Goal: Information Seeking & Learning: Find contact information

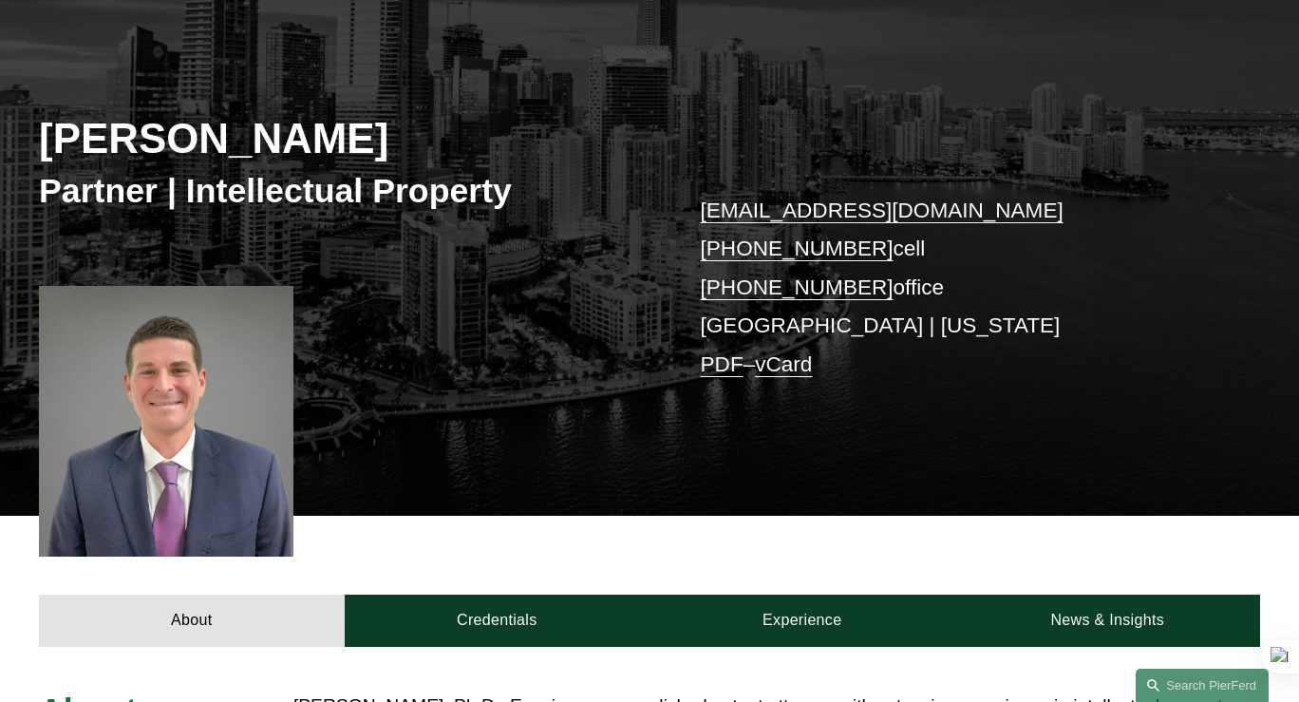
scroll to position [76, 0]
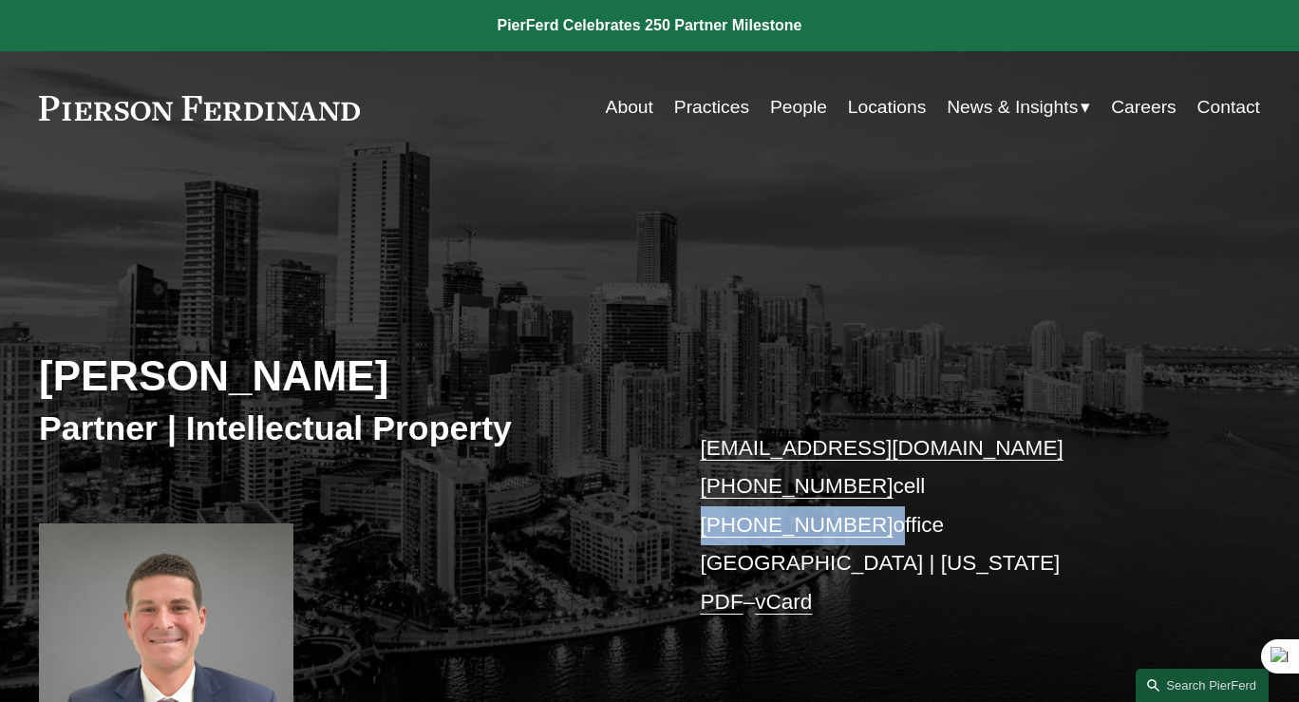
drag, startPoint x: 871, startPoint y: 483, endPoint x: 701, endPoint y: 483, distance: 170.0
click at [701, 483] on p "[EMAIL_ADDRESS][DOMAIN_NAME] [PHONE_NUMBER] cell [PHONE_NUMBER] office [GEOGRAP…" at bounding box center [955, 525] width 509 height 193
copy p "[PHONE_NUMBER]"
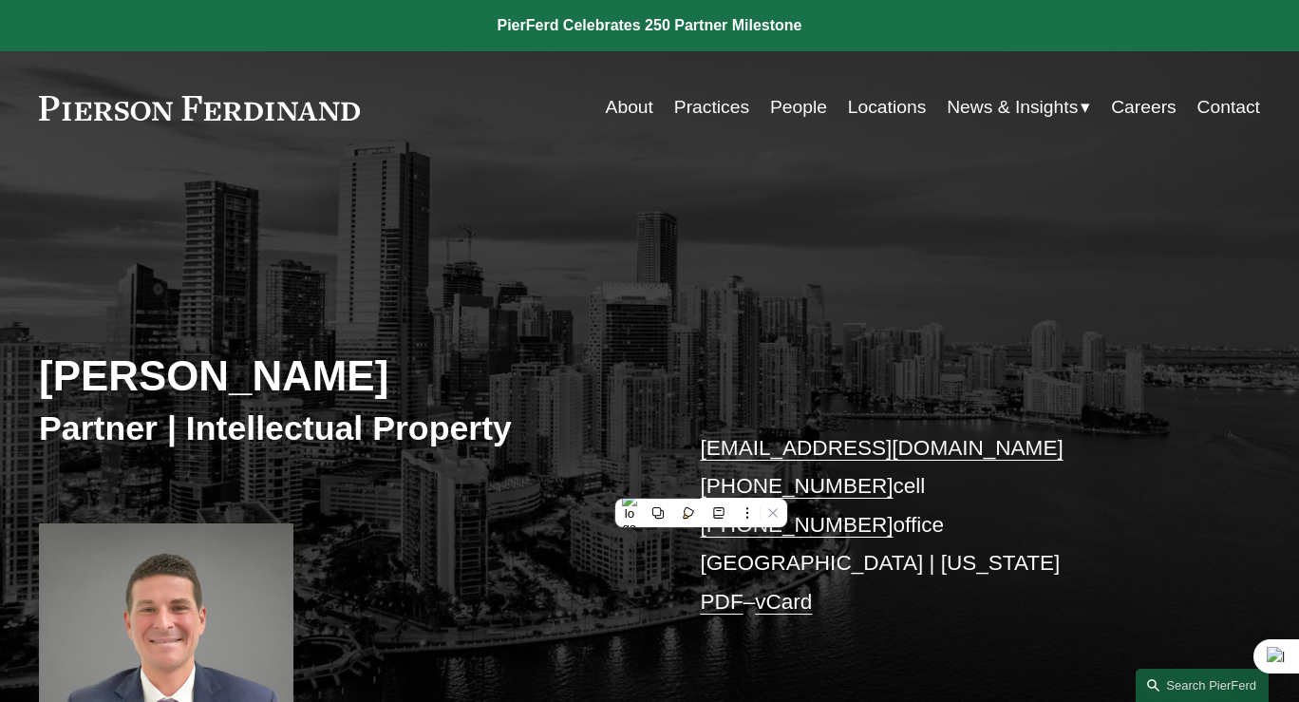
click at [1007, 503] on p "[EMAIL_ADDRESS][DOMAIN_NAME] [PHONE_NUMBER] cell [PHONE_NUMBER] office [GEOGRAP…" at bounding box center [955, 525] width 509 height 193
drag, startPoint x: 864, startPoint y: 445, endPoint x: 696, endPoint y: 447, distance: 168.1
click at [696, 447] on div "[PERSON_NAME] Partner | Intellectual Property [EMAIL_ADDRESS][DOMAIN_NAME] [PHO…" at bounding box center [649, 499] width 1299 height 508
copy link "[PHONE_NUMBER]"
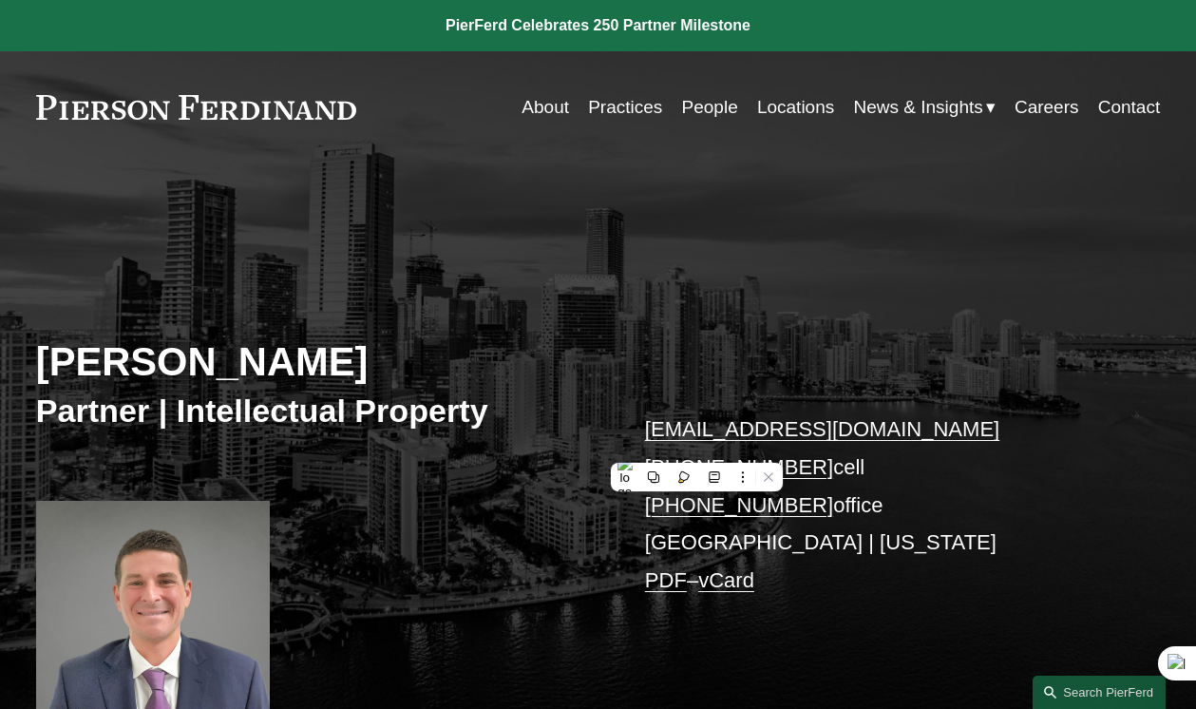
click at [715, 332] on div "[PERSON_NAME] Partner | Intellectual Property [EMAIL_ADDRESS][DOMAIN_NAME] [PHO…" at bounding box center [598, 480] width 1196 height 479
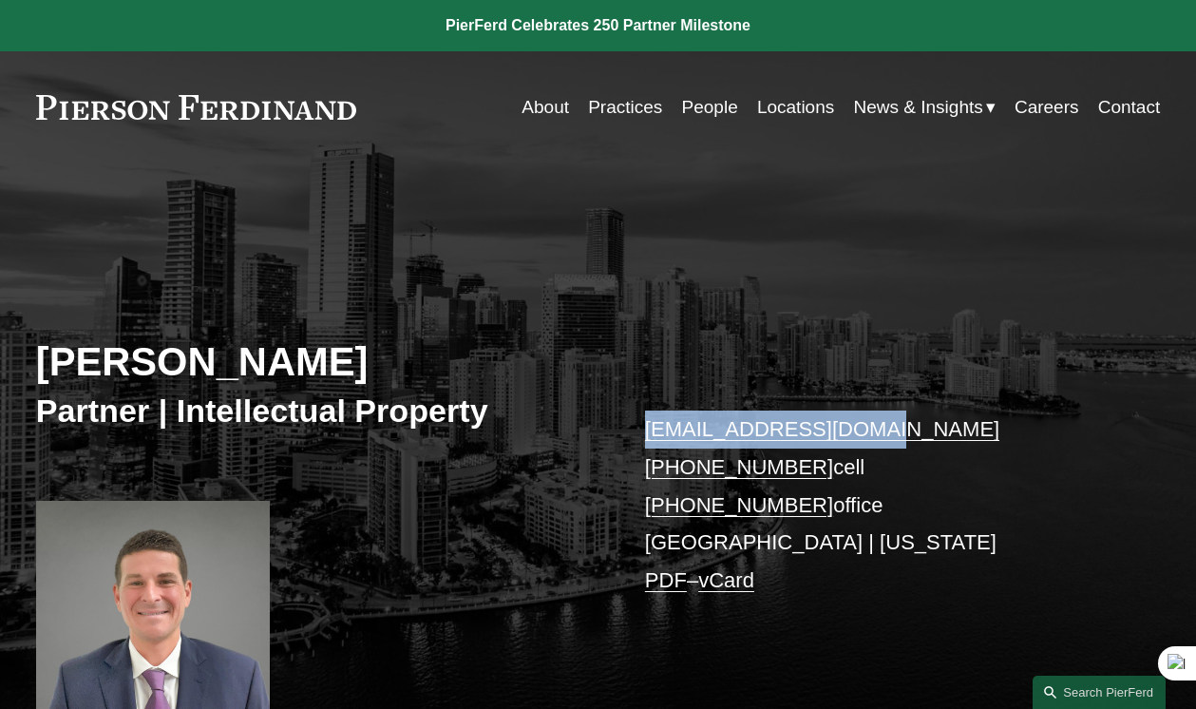
drag, startPoint x: 898, startPoint y: 390, endPoint x: 634, endPoint y: 390, distance: 264.0
click at [633, 391] on div "[PERSON_NAME] Partner | Intellectual Property [EMAIL_ADDRESS][DOMAIN_NAME] [PHO…" at bounding box center [598, 480] width 1196 height 479
copy link "[EMAIL_ADDRESS][DOMAIN_NAME]"
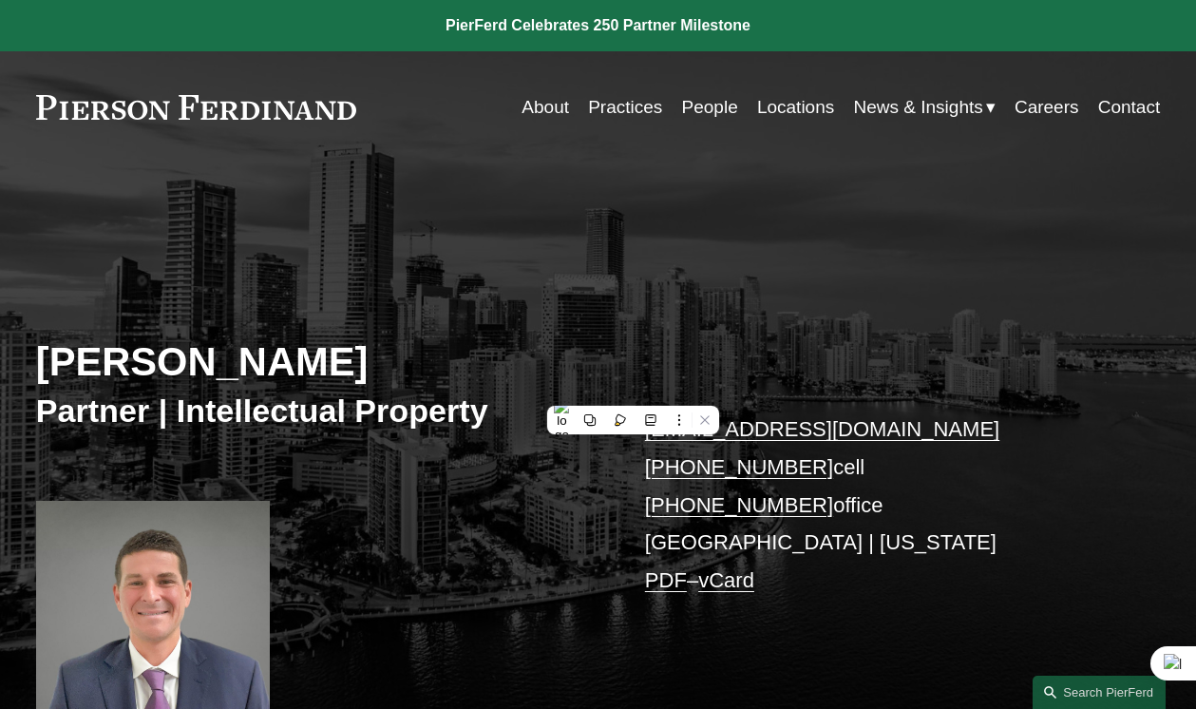
click at [508, 425] on div "[PERSON_NAME] Partner | Intellectual Property [EMAIL_ADDRESS][DOMAIN_NAME] [PHO…" at bounding box center [598, 480] width 1196 height 479
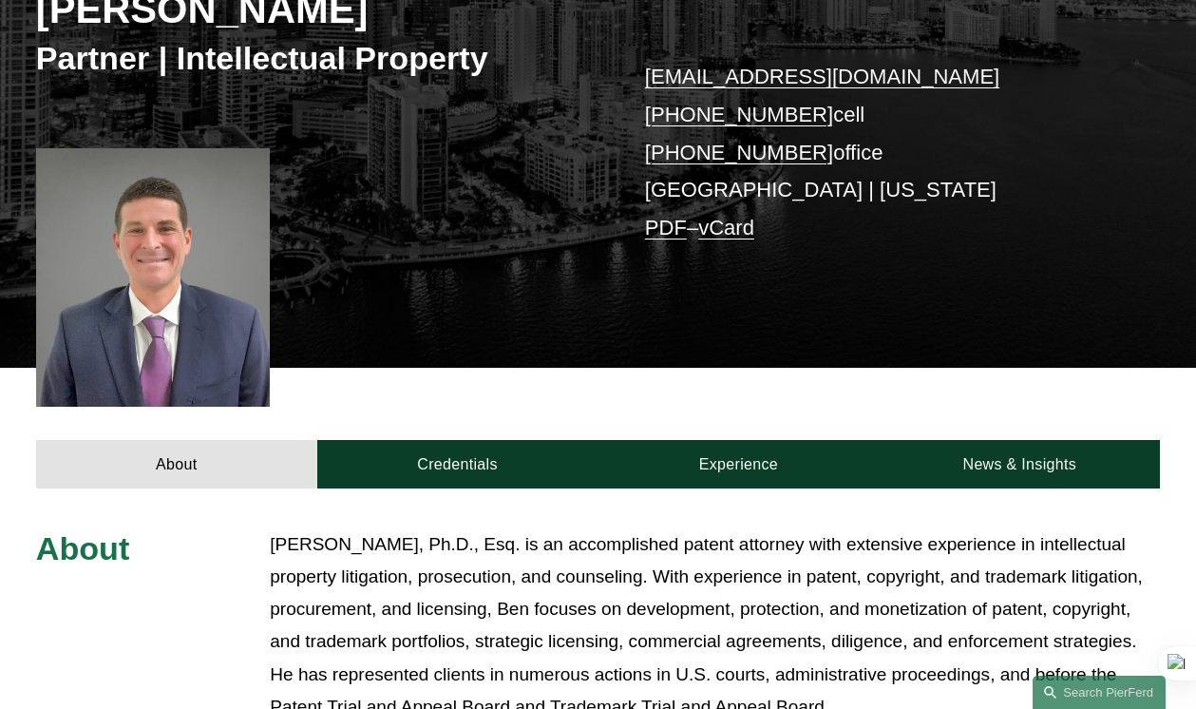
scroll to position [28, 0]
